Goal: Task Accomplishment & Management: Use online tool/utility

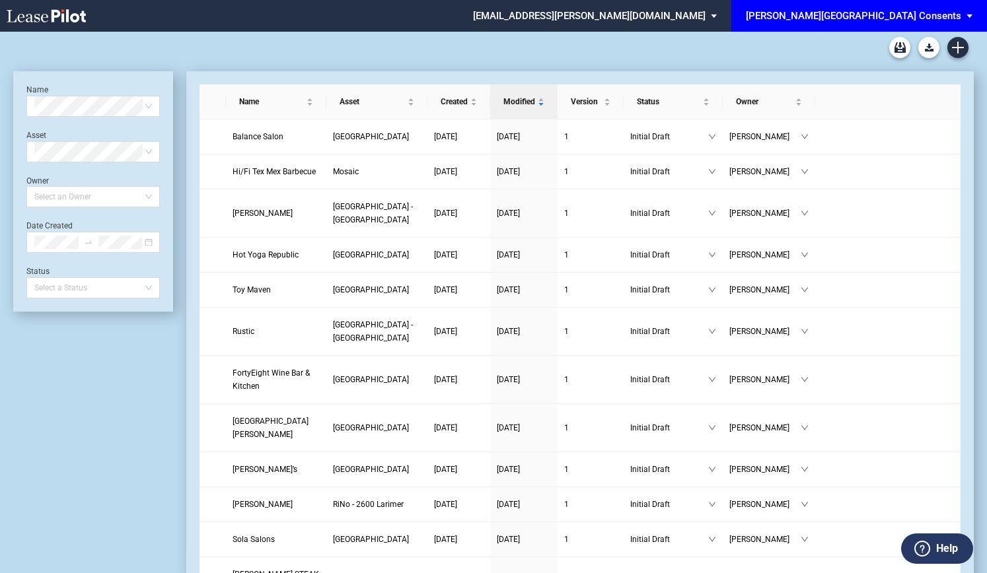
click at [944, 14] on div "[PERSON_NAME][GEOGRAPHIC_DATA] Consents" at bounding box center [853, 16] width 215 height 12
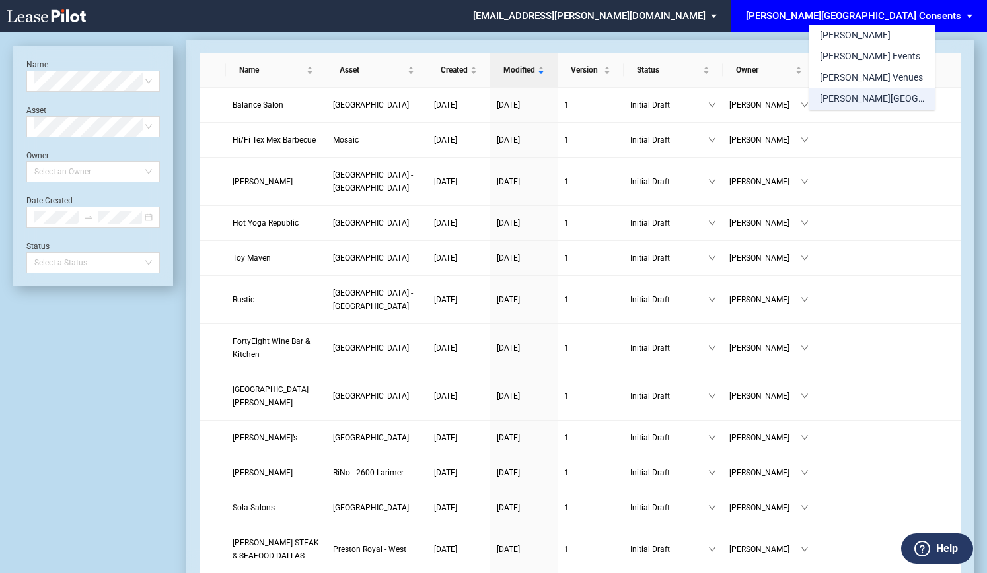
click at [847, 92] on div "[PERSON_NAME][GEOGRAPHIC_DATA] Consents" at bounding box center [871, 98] width 104 height 13
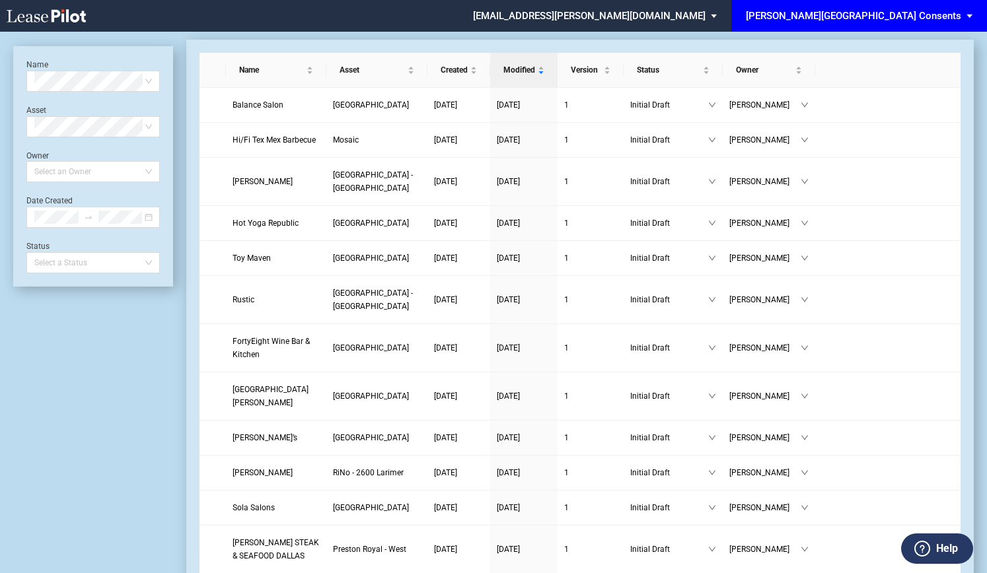
click at [895, 20] on div "[PERSON_NAME][GEOGRAPHIC_DATA] Consents" at bounding box center [853, 16] width 215 height 12
click at [837, 27] on md-option "[PERSON_NAME]" at bounding box center [857, 35] width 125 height 21
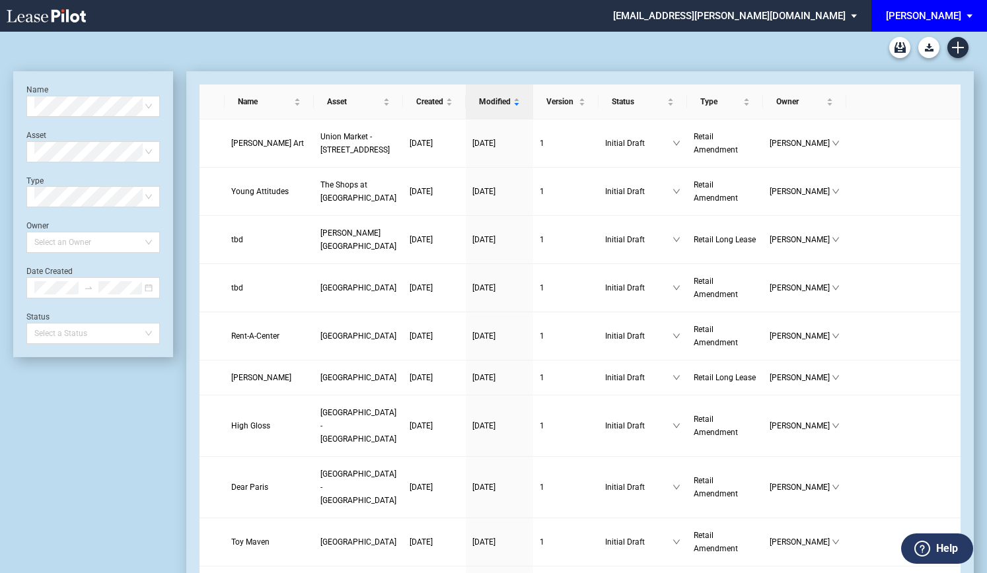
click at [945, 19] on div "[PERSON_NAME]" at bounding box center [922, 16] width 75 height 12
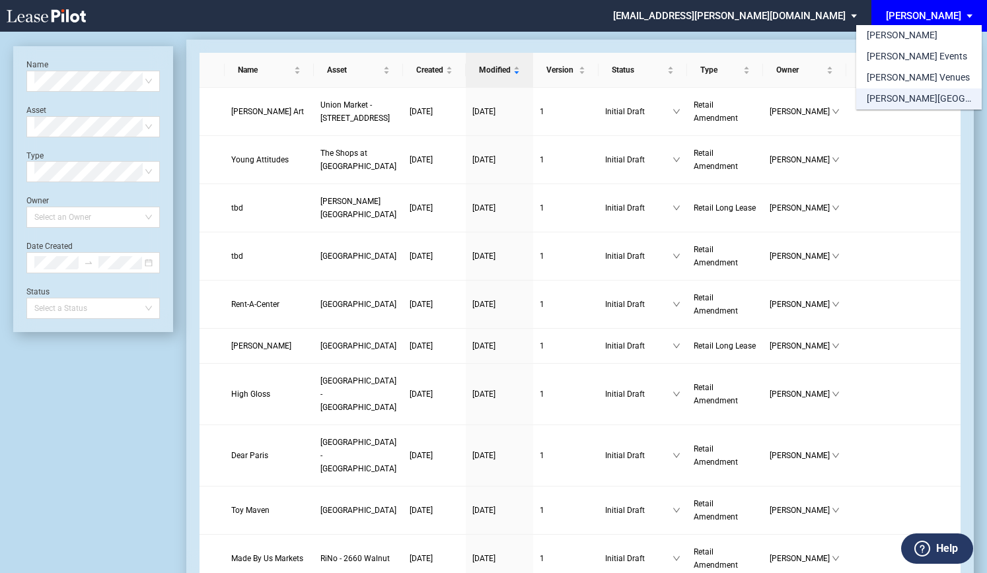
click at [895, 94] on div "[PERSON_NAME][GEOGRAPHIC_DATA] Consents" at bounding box center [918, 98] width 104 height 13
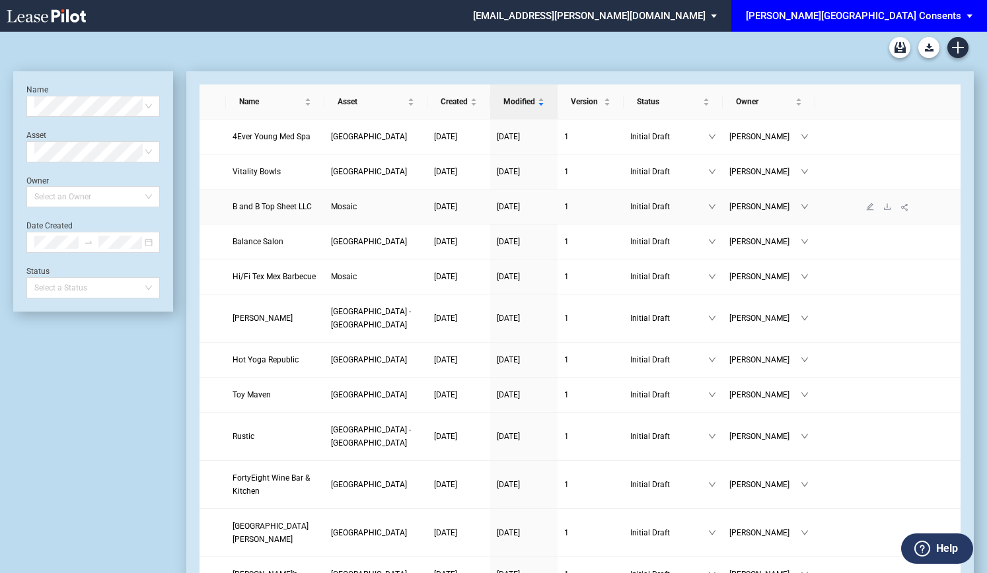
click at [262, 212] on link "B and B Top Sheet LLC" at bounding box center [274, 206] width 85 height 13
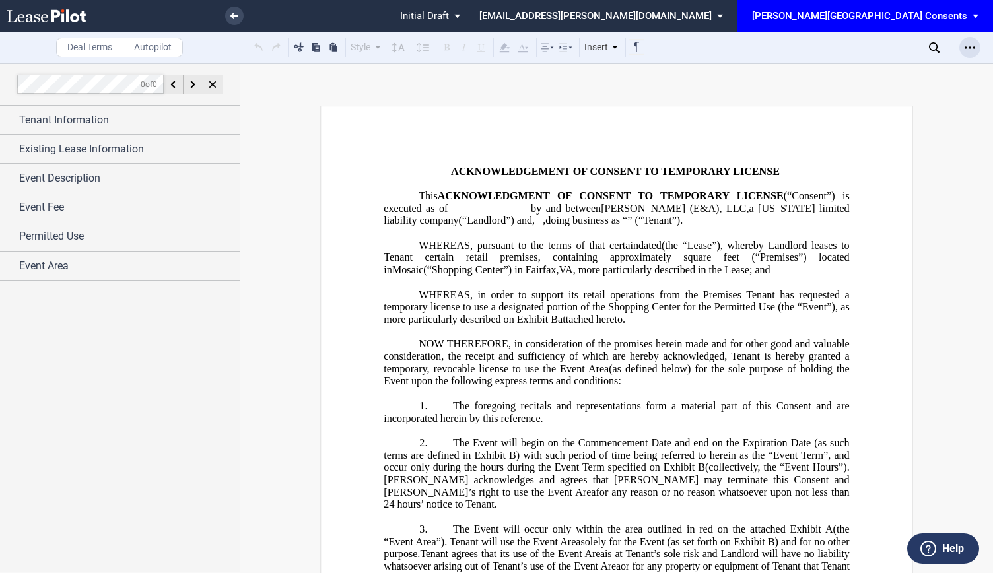
click at [969, 39] on div "Open Lease options menu" at bounding box center [969, 47] width 21 height 21
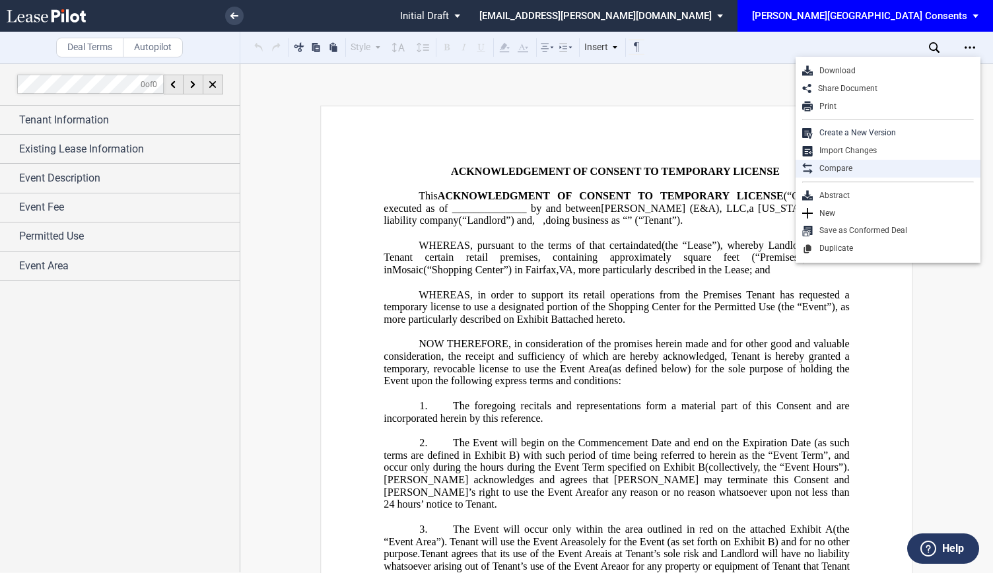
click at [843, 168] on div "Compare" at bounding box center [893, 168] width 161 height 11
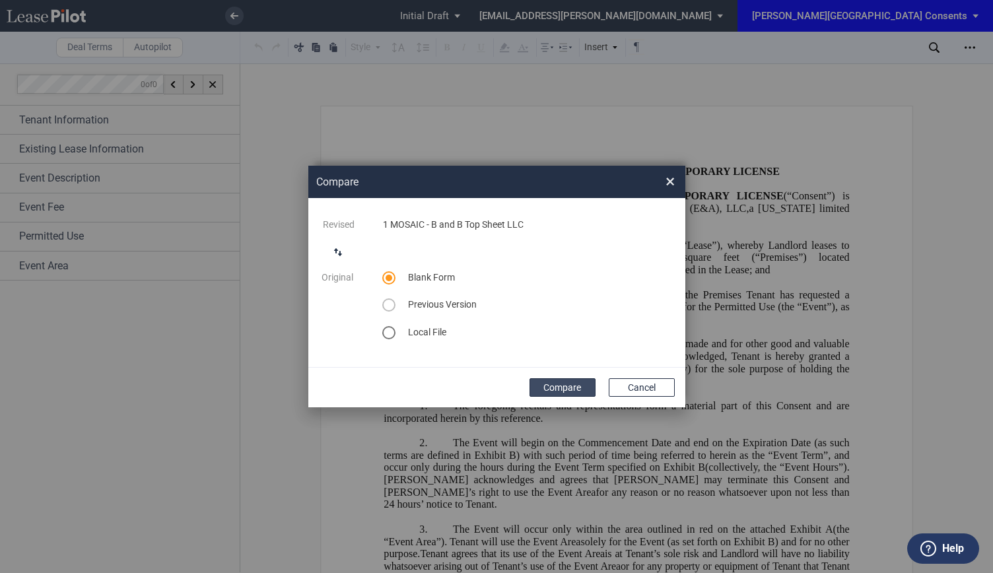
click at [555, 385] on button "Compare" at bounding box center [563, 387] width 66 height 18
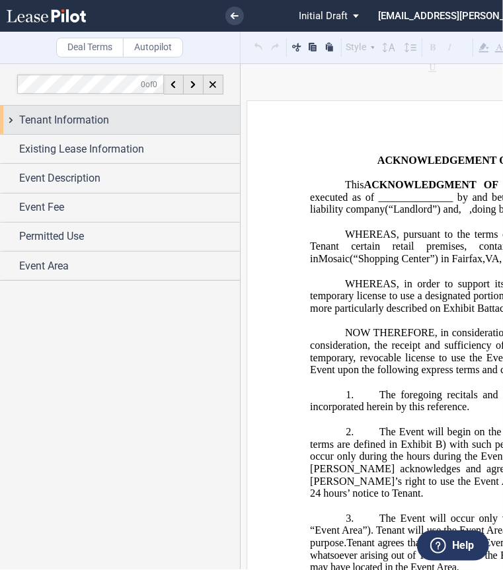
click at [49, 122] on span "Tenant Information" at bounding box center [64, 120] width 90 height 16
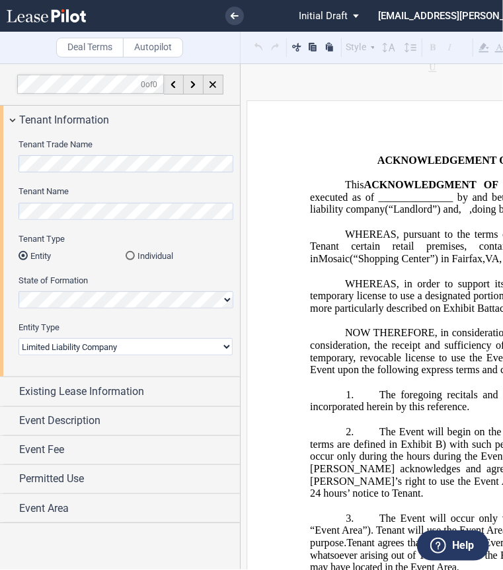
click at [0, 139] on html ".bocls-1{fill:#26354a;fill-rule:evenodd} Loading... × Pending... Pending... Ini…" at bounding box center [251, 285] width 503 height 570
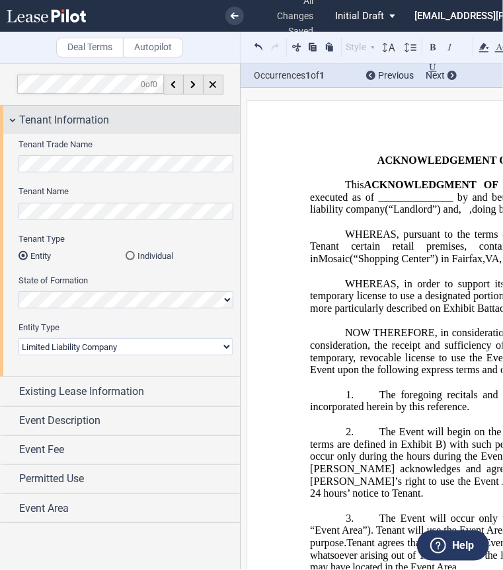
click at [19, 114] on span "Tenant Information" at bounding box center [64, 120] width 90 height 16
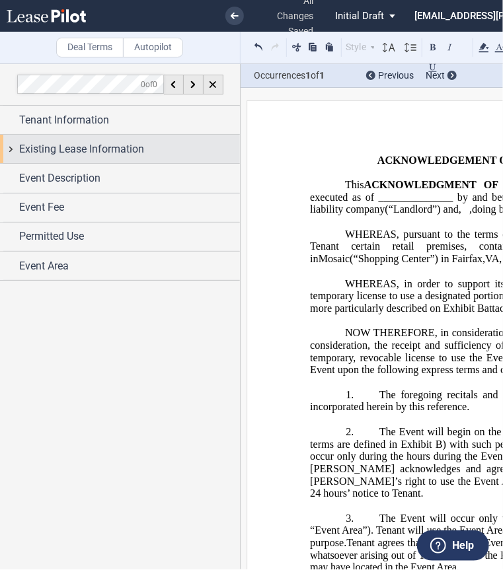
click at [12, 155] on div "Existing Lease Information" at bounding box center [120, 149] width 240 height 28
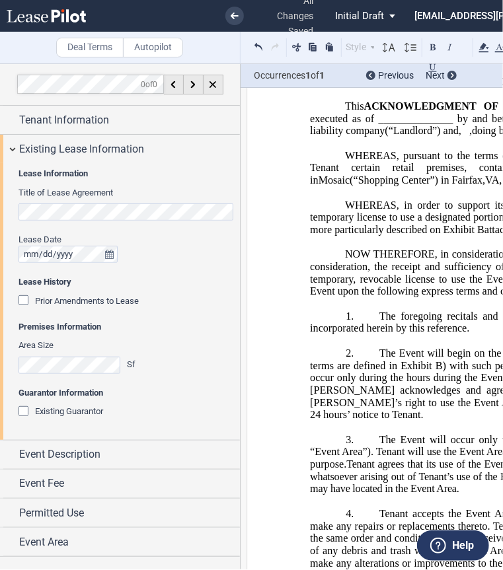
scroll to position [79, 0]
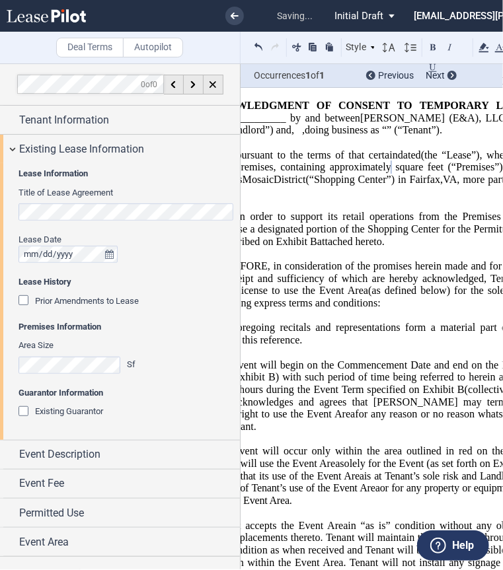
scroll to position [0, 168]
click at [426, 185] on span "square feet (“Premises”) located in a mixed use development known as" at bounding box center [376, 173] width 468 height 24
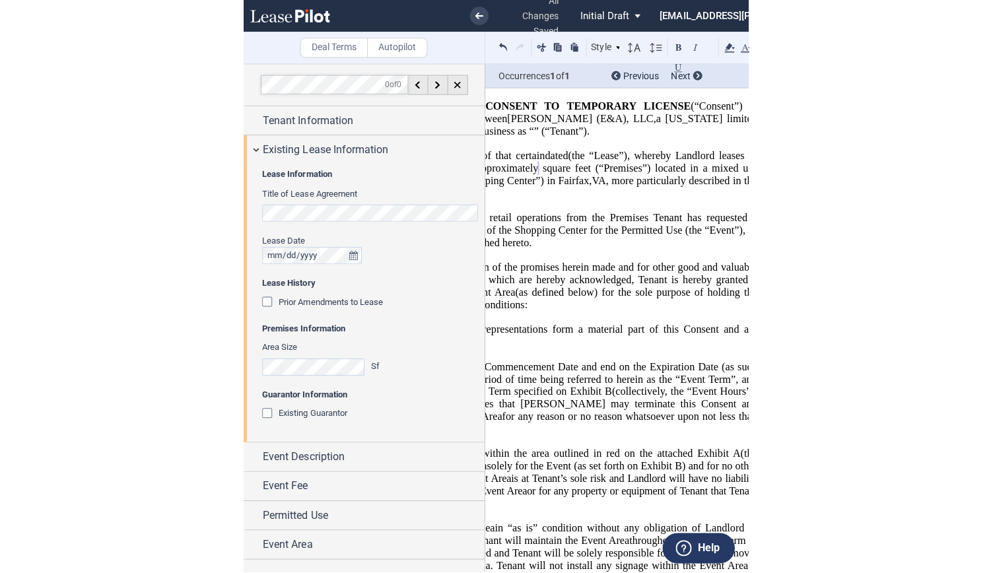
scroll to position [0, 269]
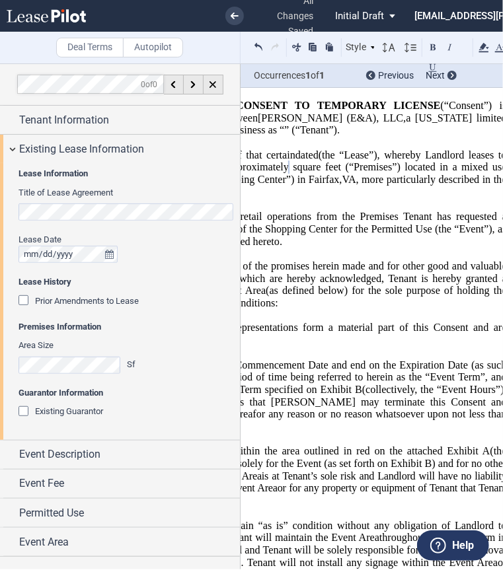
drag, startPoint x: 277, startPoint y: 194, endPoint x: 166, endPoint y: 184, distance: 111.4
click at [166, 184] on div "Deal Terms Autopilot Style 1. Section (a) Subsection Normal Normal 8pt 9pt 10pt…" at bounding box center [153, 316] width 845 height 506
click at [277, 185] on span "square feet (“Premises”) located in a mixed use development known as" at bounding box center [274, 173] width 468 height 24
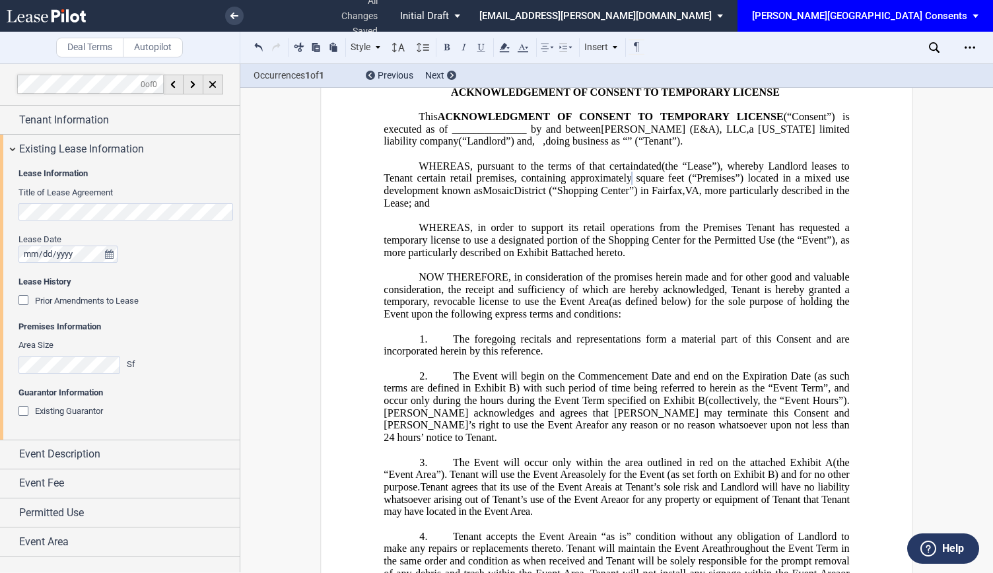
scroll to position [0, 0]
drag, startPoint x: 578, startPoint y: 207, endPoint x: 687, endPoint y: 211, distance: 108.3
click at [687, 196] on span "square feet (“Premises”) located in a shopping center mixed use development kno…" at bounding box center [618, 184] width 468 height 24
click at [619, 197] on span "District (“Shopping Center”) in" at bounding box center [552, 191] width 135 height 12
click at [808, 197] on span "VA" at bounding box center [815, 191] width 14 height 12
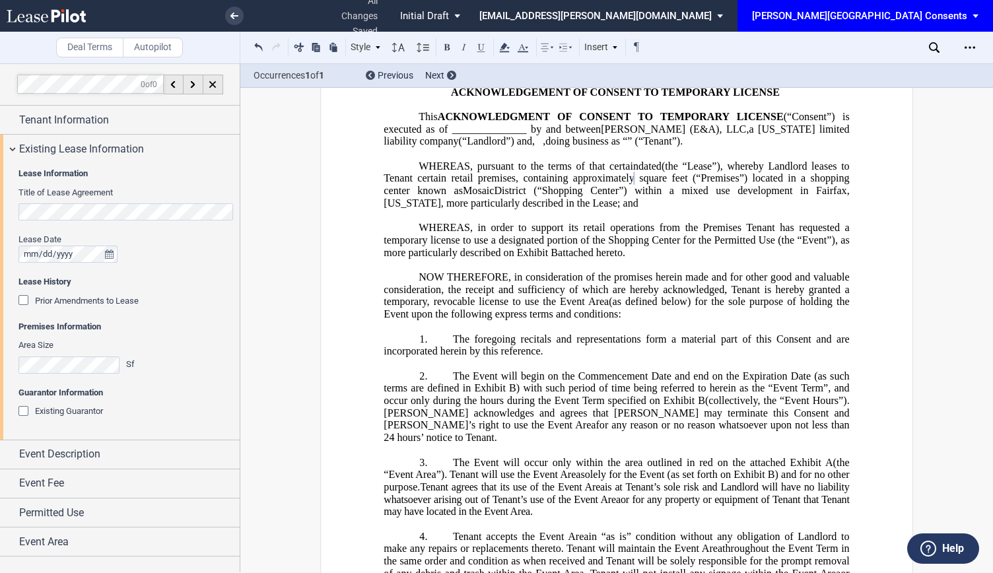
click at [472, 308] on span "NOW THEREFORE, in consideration of the promises herein made and for other good …" at bounding box center [618, 289] width 468 height 36
click at [600, 308] on span "NOW THEREFORE, in consideration of the promises herein made and for other good …" at bounding box center [618, 289] width 468 height 36
click at [644, 468] on span "The Event will occur only within the area outlined in red on the attached Exhib…" at bounding box center [637, 462] width 368 height 12
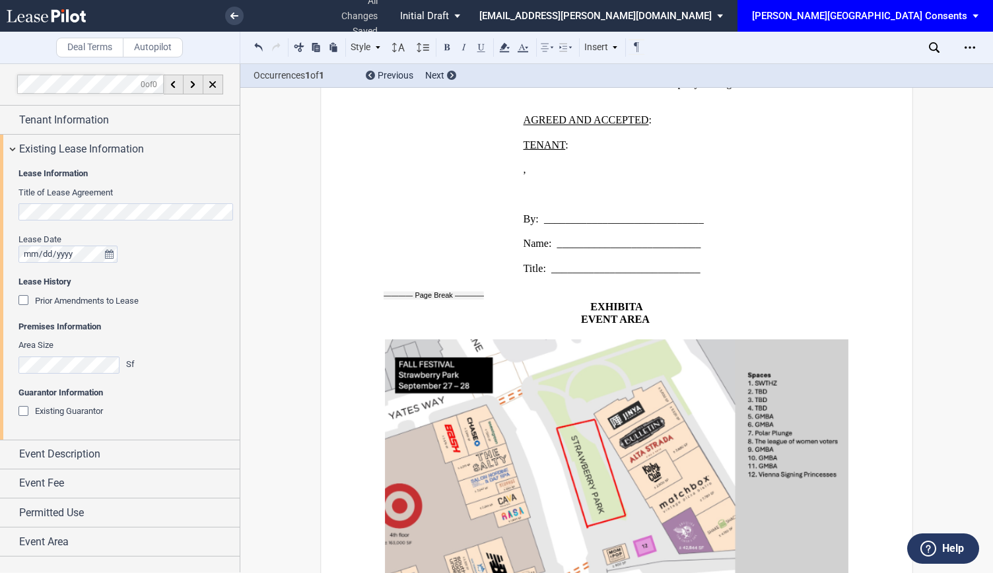
scroll to position [1457, 0]
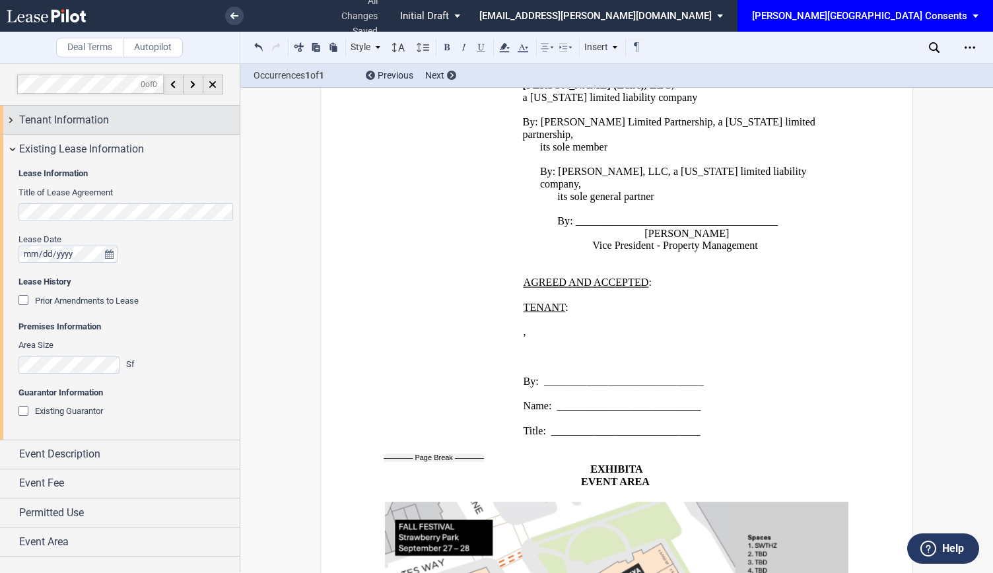
click at [7, 115] on div "Tenant Information" at bounding box center [120, 120] width 240 height 28
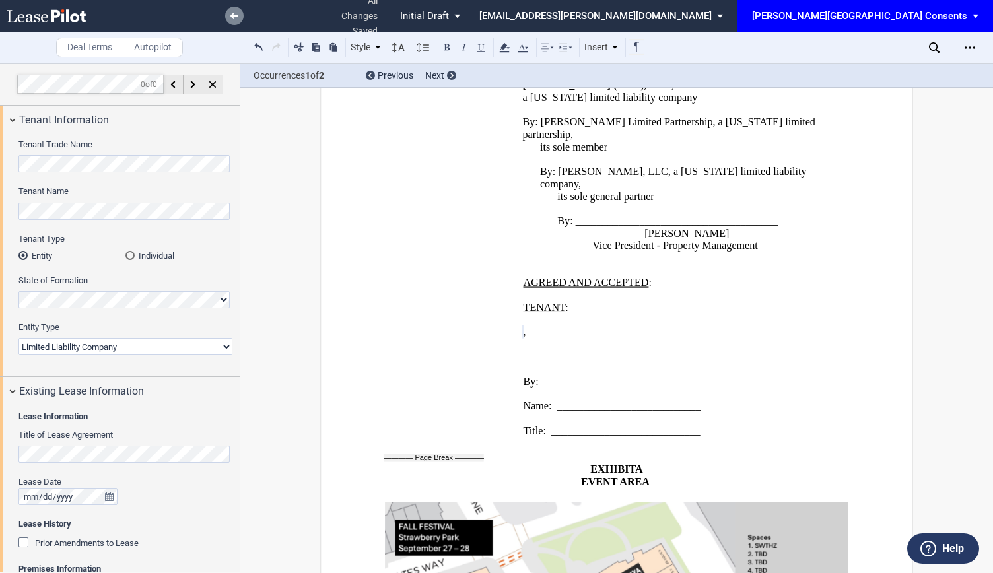
click at [236, 9] on link at bounding box center [234, 16] width 18 height 18
